Goal: Information Seeking & Learning: Check status

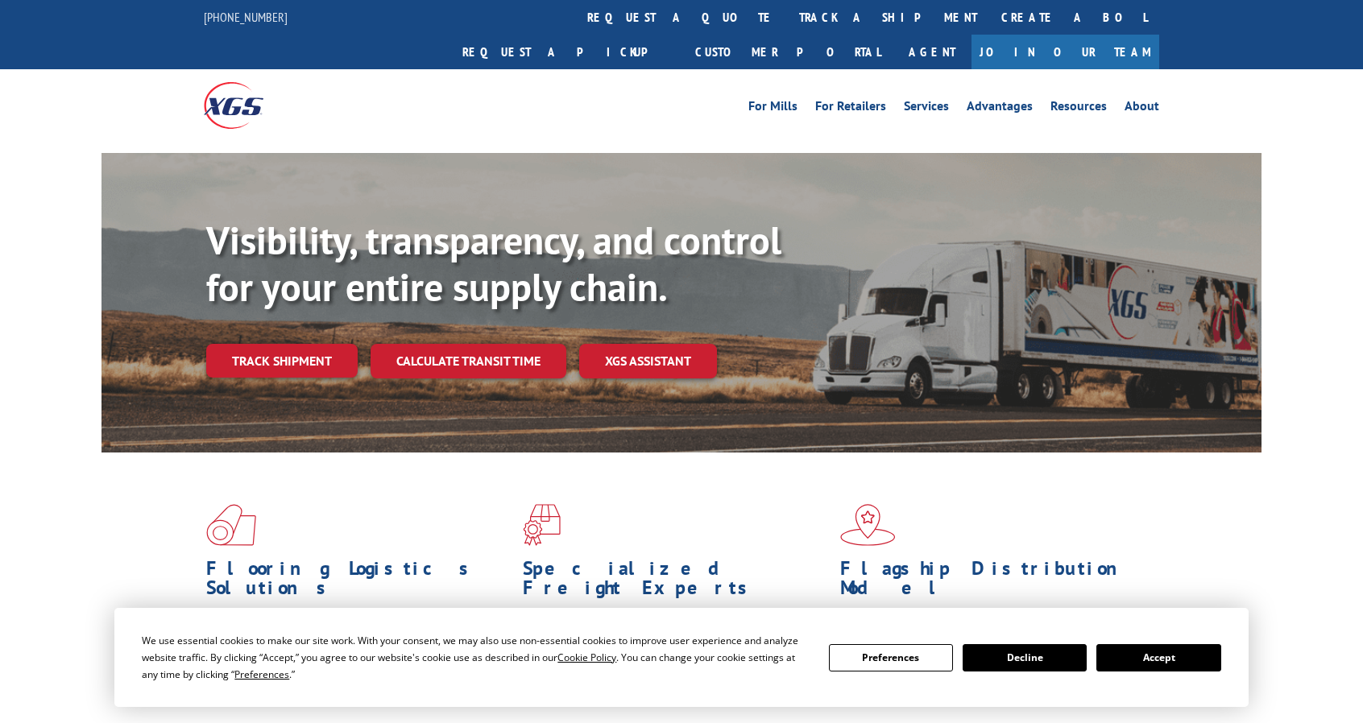
click at [314, 344] on link "Track shipment" at bounding box center [281, 361] width 151 height 34
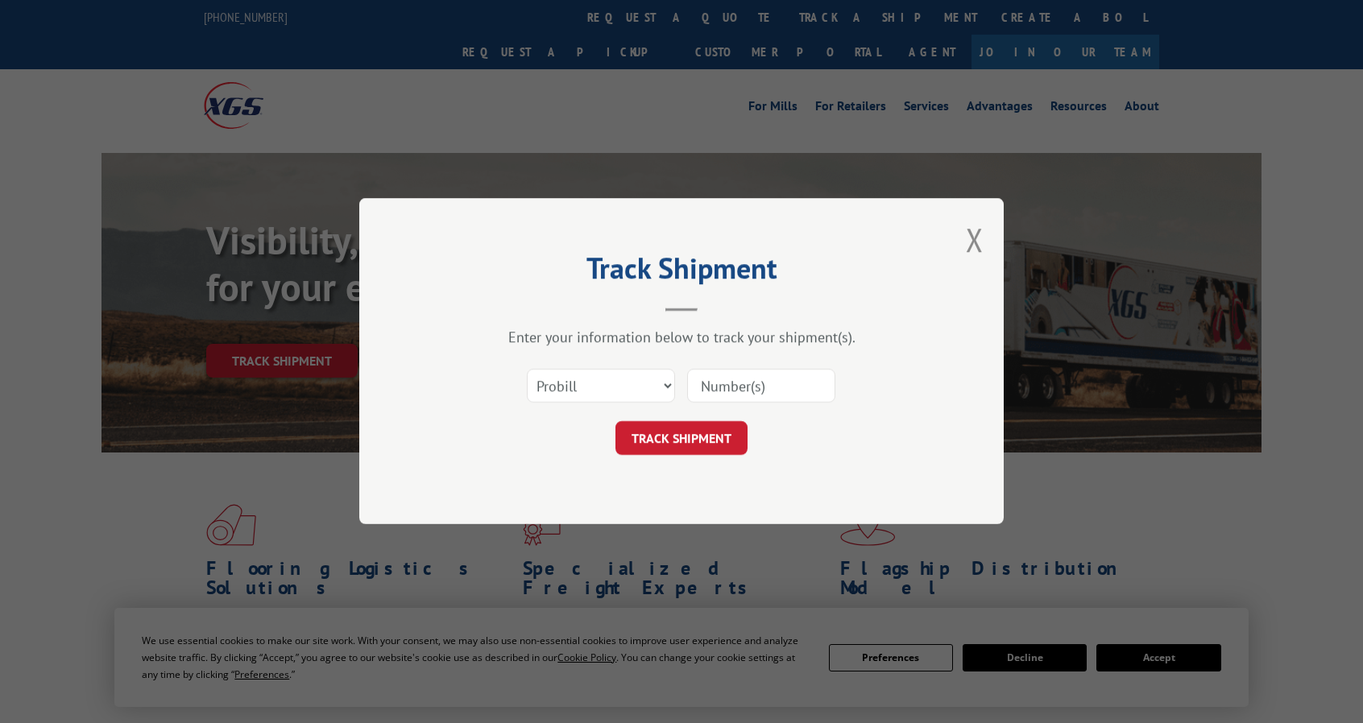
paste input "15971556"
type input "15971556"
click at [777, 381] on input "15971556" at bounding box center [761, 387] width 148 height 34
click button "TRACK SHIPMENT" at bounding box center [681, 439] width 132 height 34
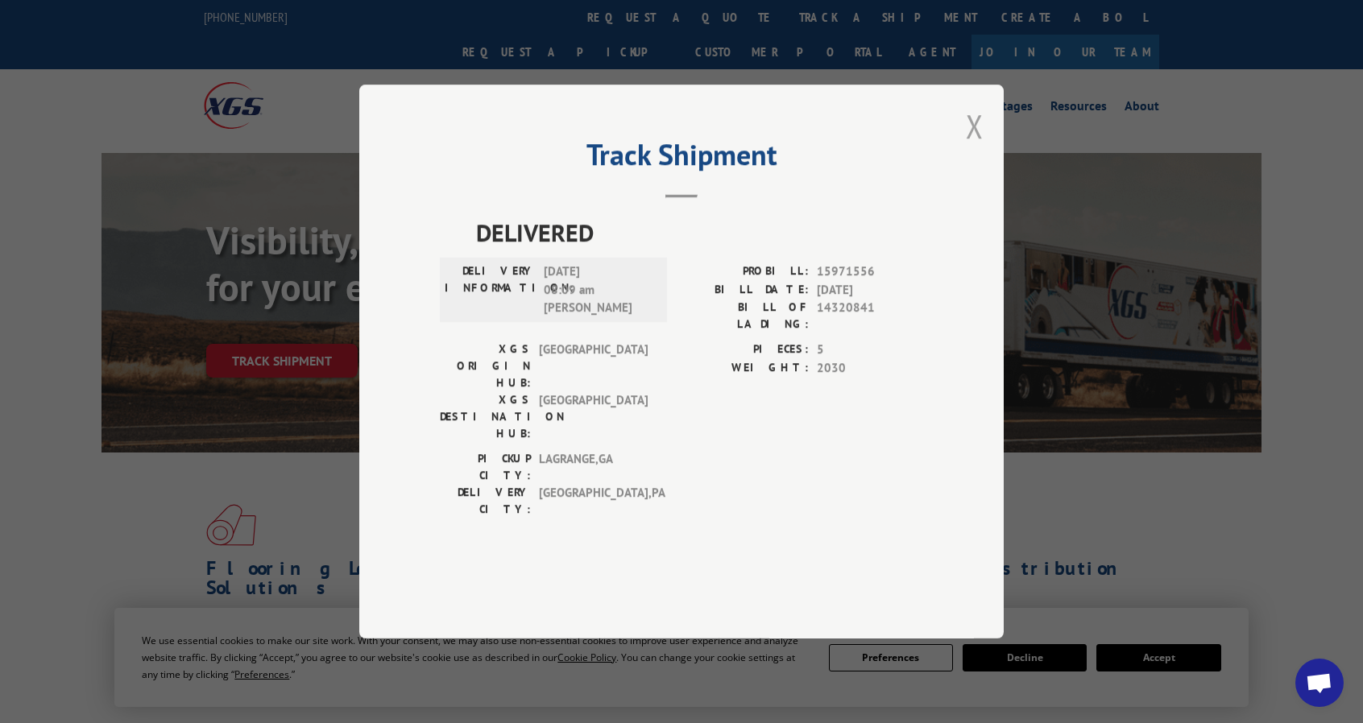
click at [982, 147] on button "Close modal" at bounding box center [975, 126] width 18 height 43
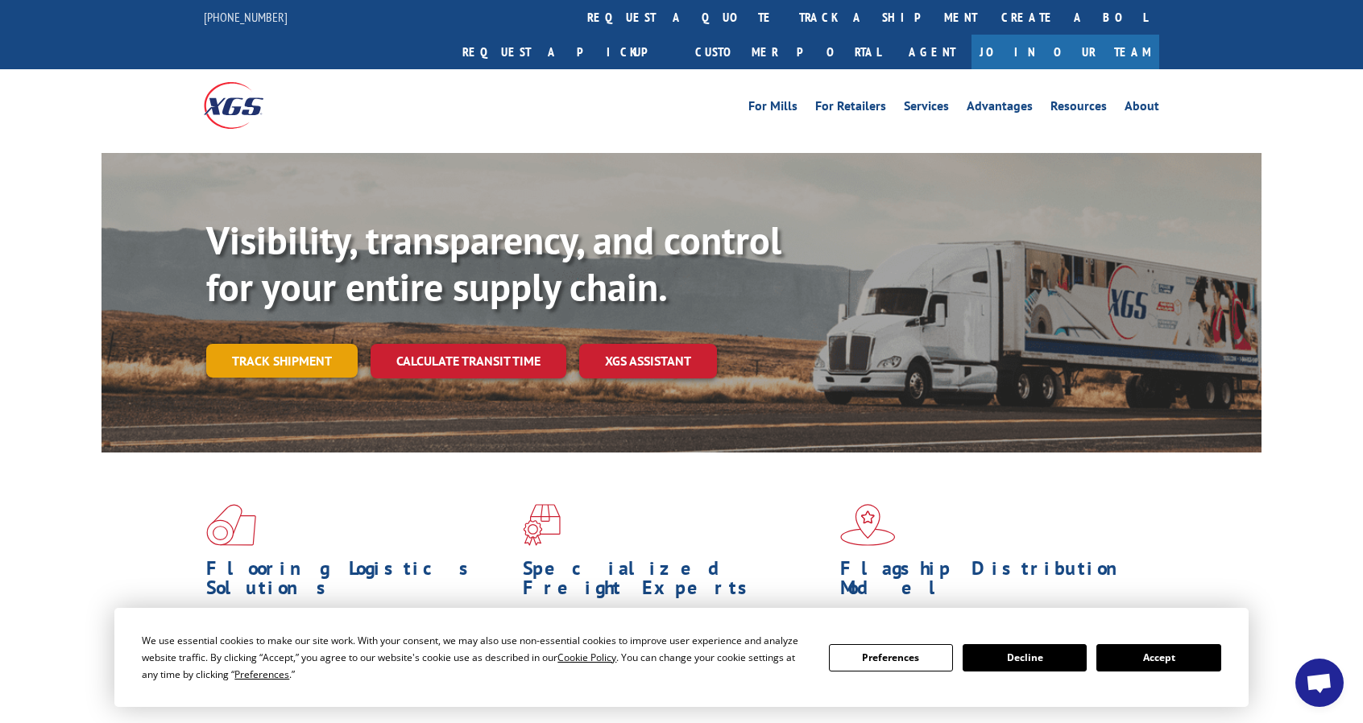
click at [289, 344] on link "Track shipment" at bounding box center [281, 361] width 151 height 34
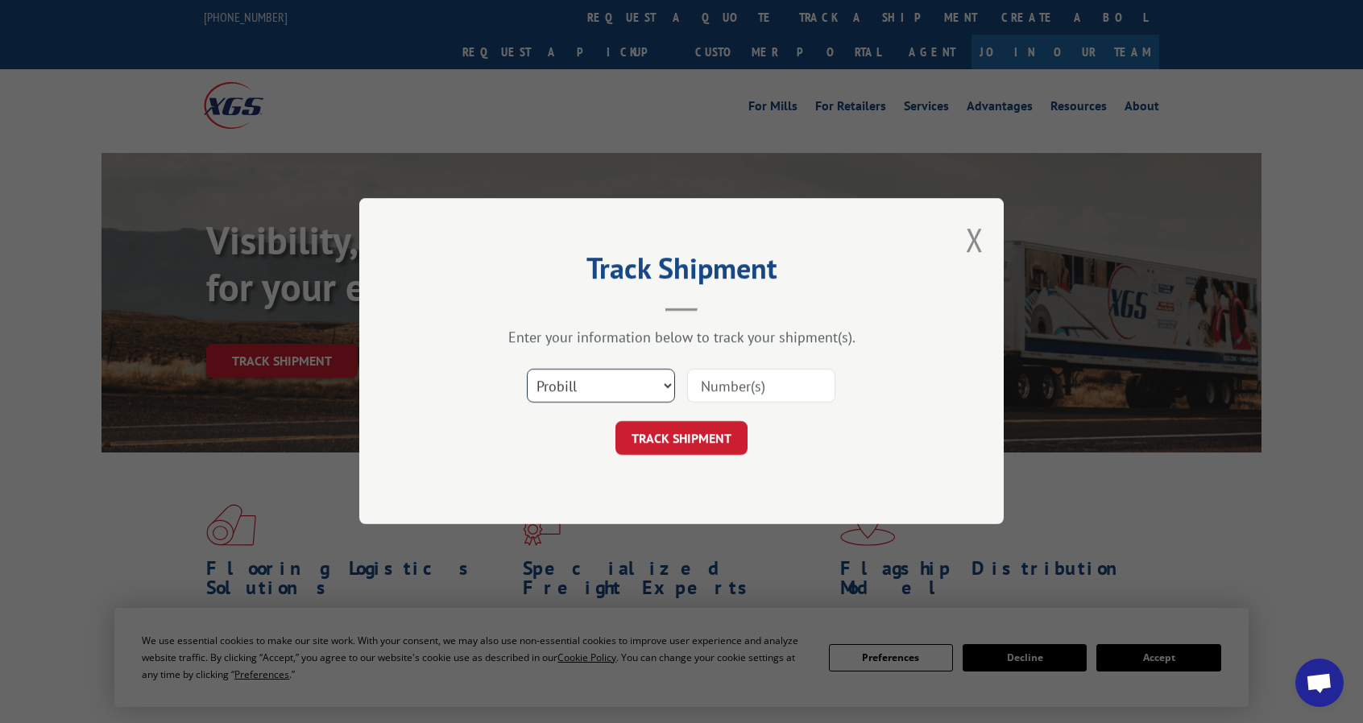
click at [574, 381] on select "Select category... Probill BOL PO" at bounding box center [601, 387] width 148 height 34
select select "bol"
click at [527, 370] on select "Select category... Probill BOL PO" at bounding box center [601, 387] width 148 height 34
click at [720, 392] on input at bounding box center [761, 387] width 148 height 34
paste input "6100054190"
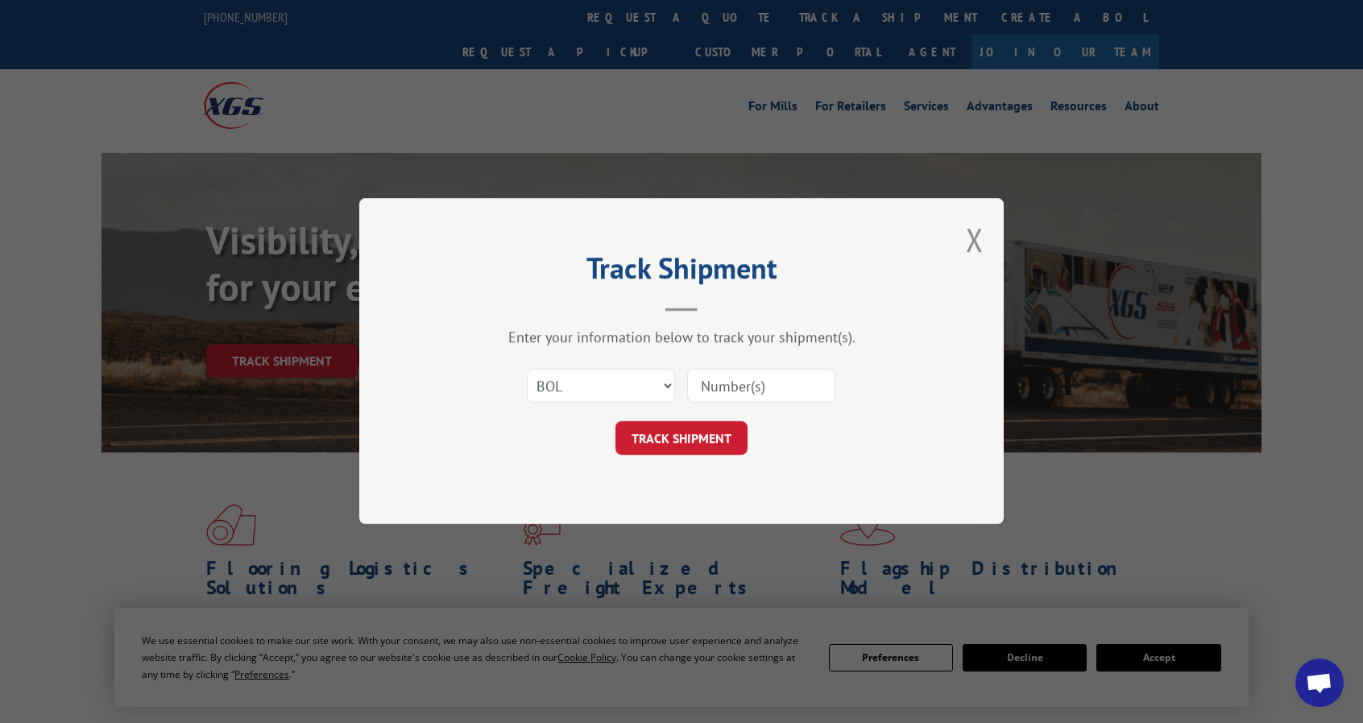
type input "6100054190"
click button "TRACK SHIPMENT" at bounding box center [681, 439] width 132 height 34
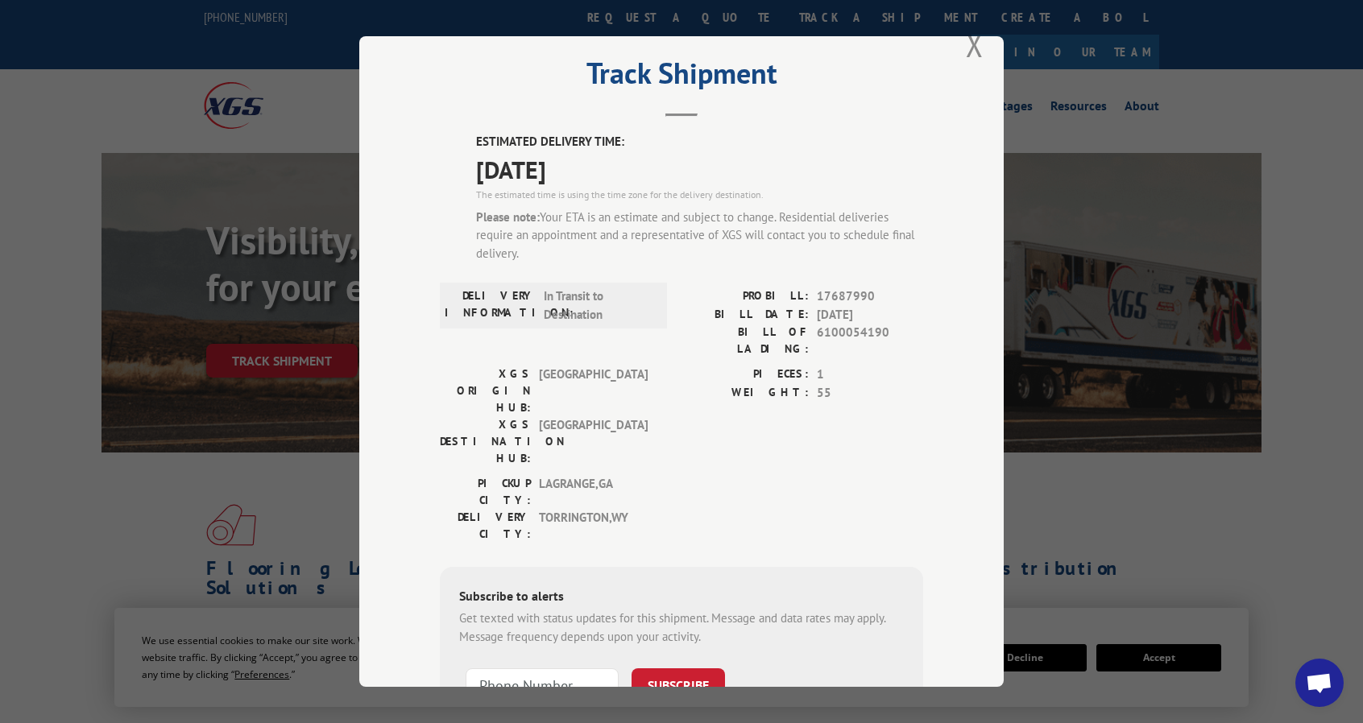
scroll to position [34, 0]
